Goal: Information Seeking & Learning: Understand process/instructions

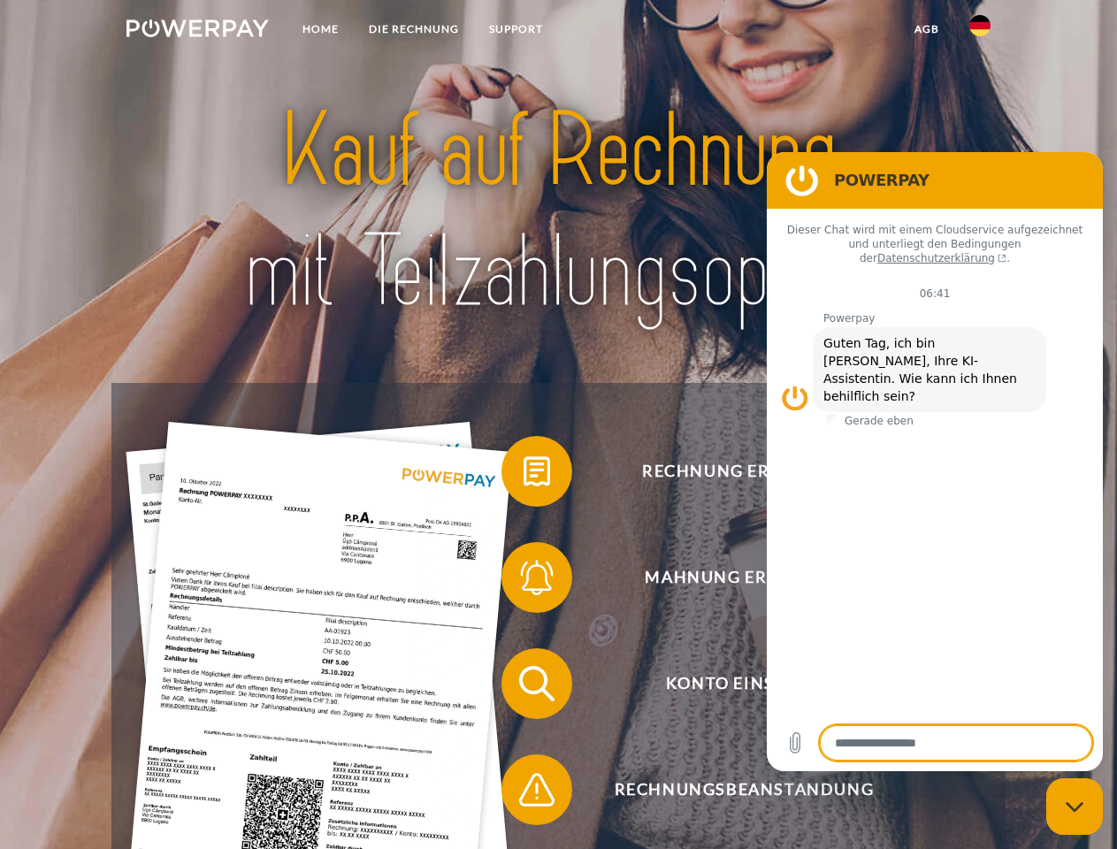
click at [197, 31] on img at bounding box center [197, 28] width 142 height 18
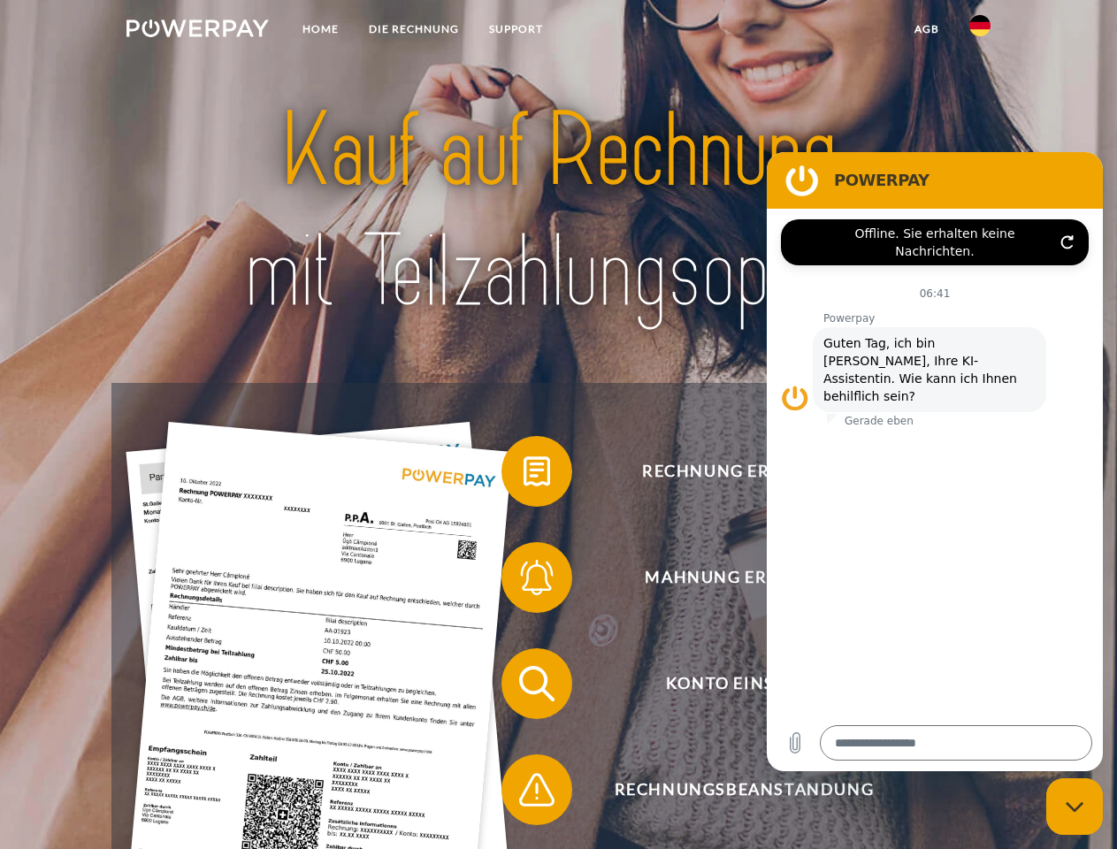
click at [980, 31] on img at bounding box center [979, 25] width 21 height 21
click at [926, 29] on link "agb" at bounding box center [926, 29] width 55 height 32
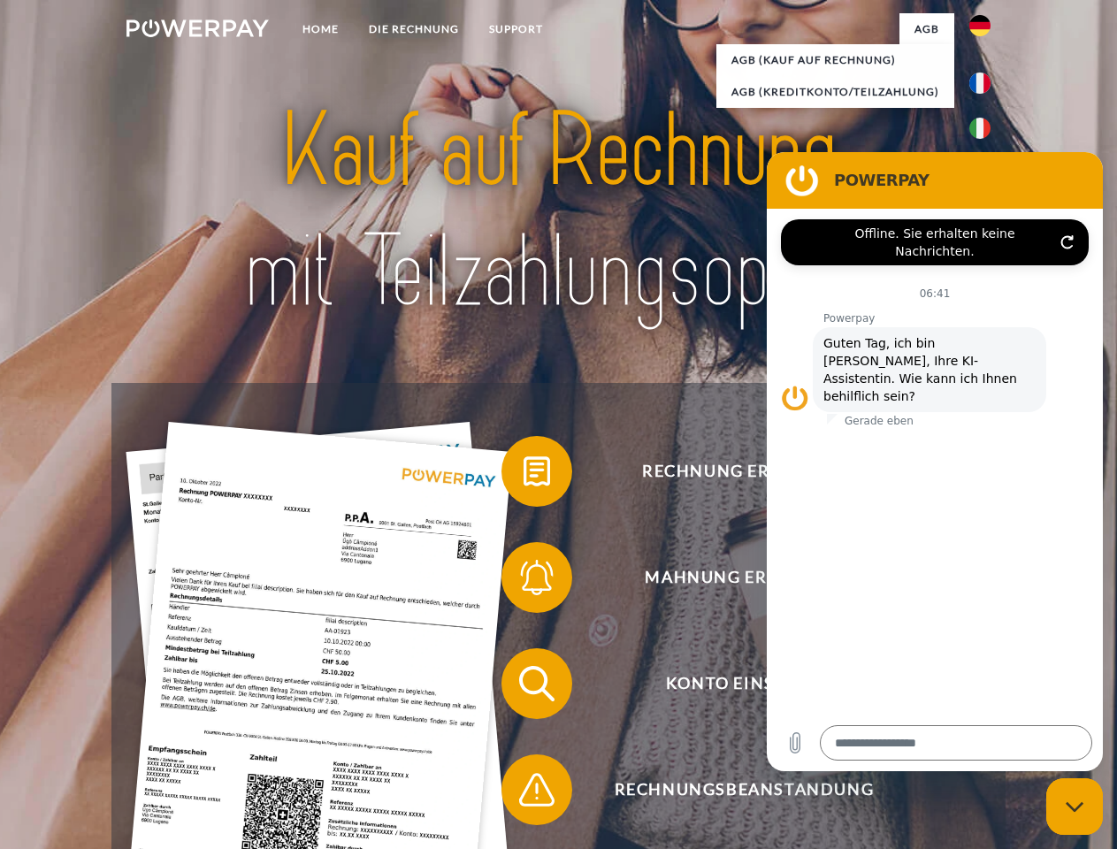
click at [524, 475] on span at bounding box center [510, 471] width 88 height 88
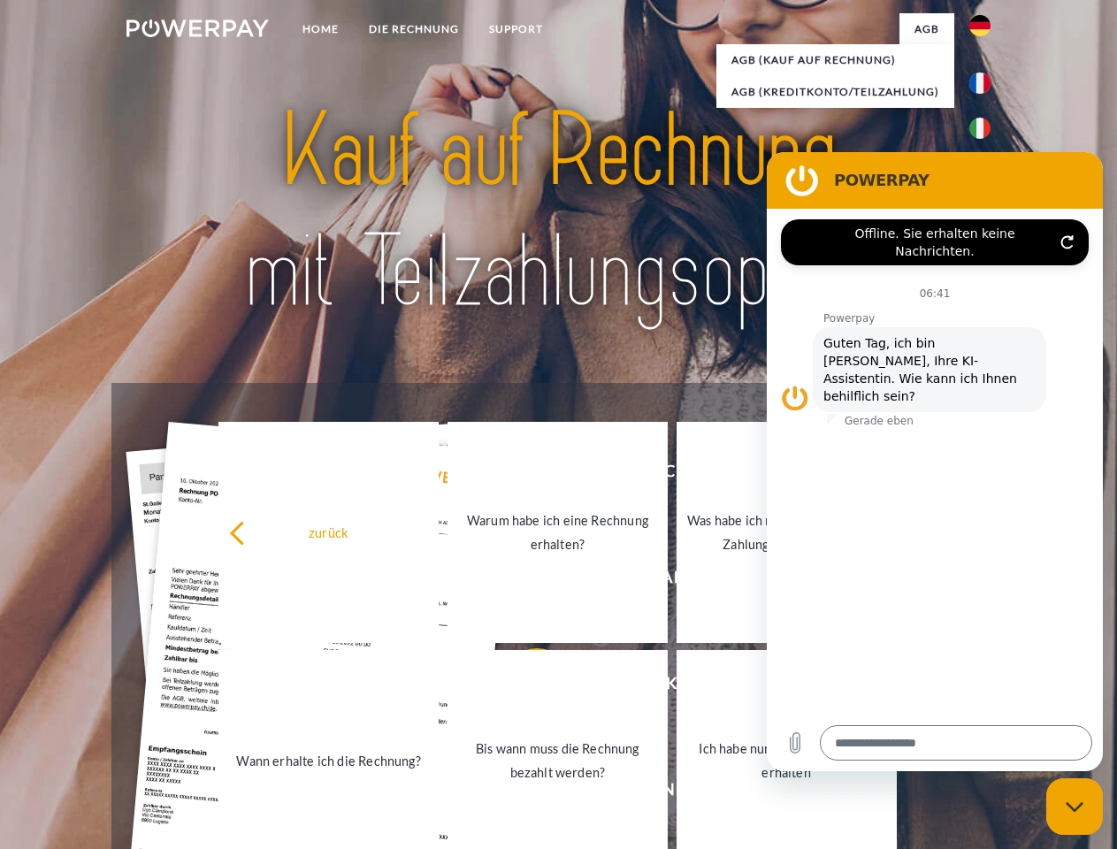
click at [524, 581] on link "Warum habe ich eine Rechnung erhalten?" at bounding box center [558, 532] width 220 height 221
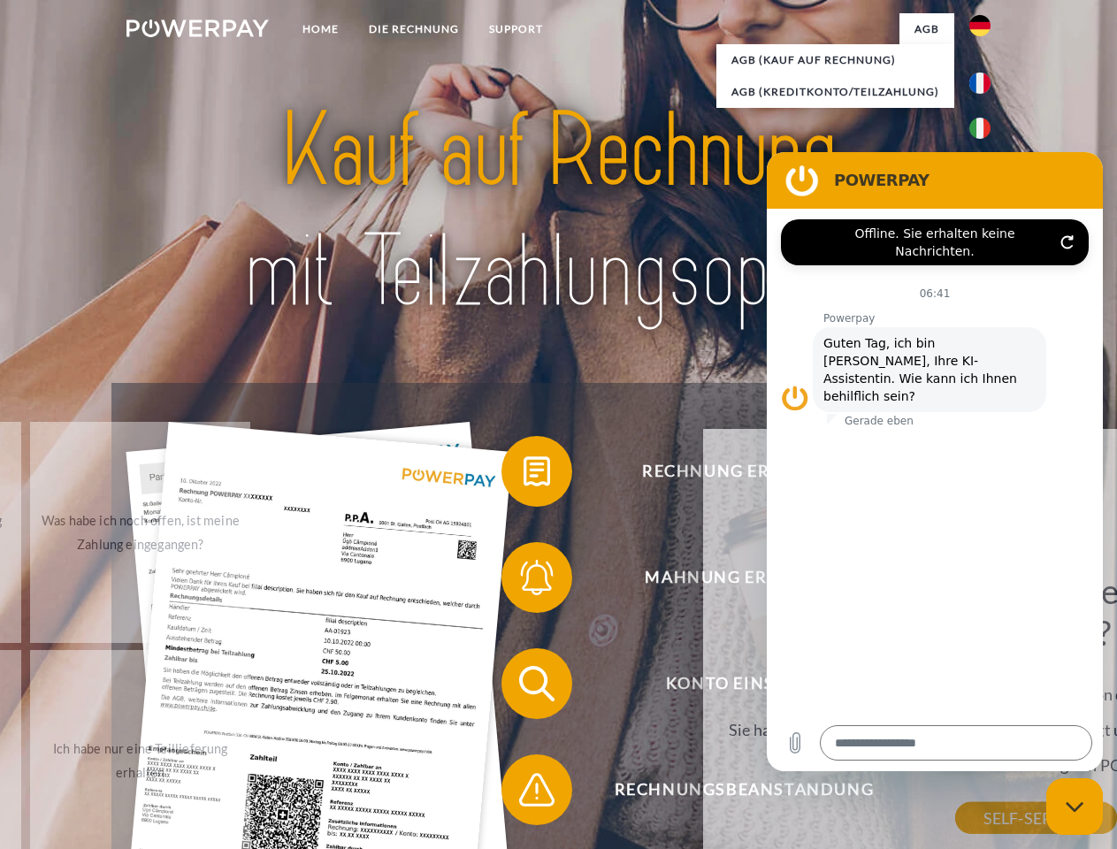
click at [524, 687] on div "Rechnung erhalten? Mahnung erhalten? Konto einsehen" at bounding box center [557, 737] width 893 height 708
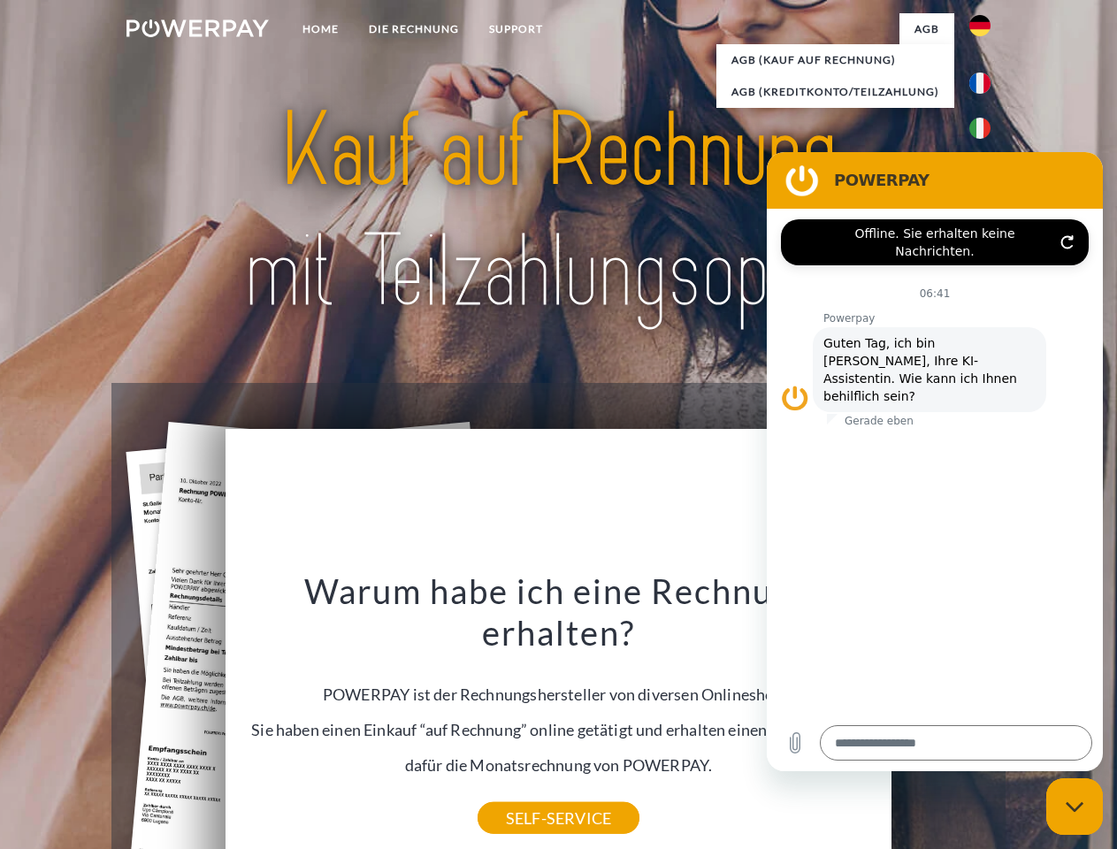
click at [524, 793] on div "Warum habe ich eine Rechnung erhalten? POWERPAY ist der Rechnungshersteller von…" at bounding box center [559, 694] width 646 height 249
click at [1075, 807] on icon "Messaging-Fenster schließen" at bounding box center [1075, 806] width 19 height 11
type textarea "*"
